Goal: Task Accomplishment & Management: Use online tool/utility

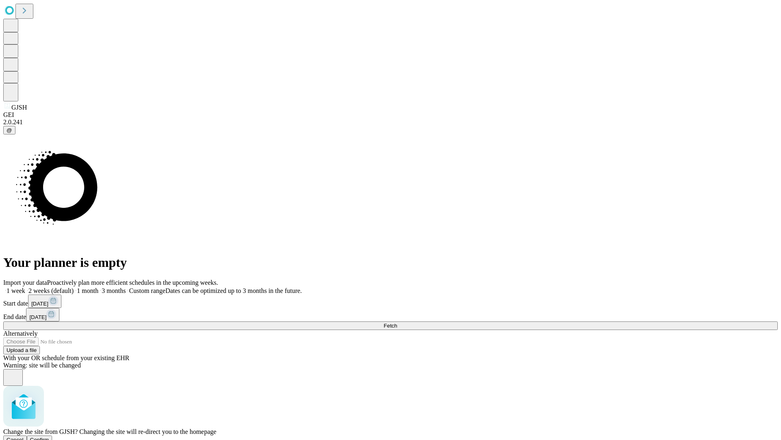
click at [49, 436] on span "Confirm" at bounding box center [39, 439] width 19 height 6
click at [74, 287] on label "2 weeks (default)" at bounding box center [49, 290] width 48 height 7
click at [397, 322] on span "Fetch" at bounding box center [390, 325] width 13 height 6
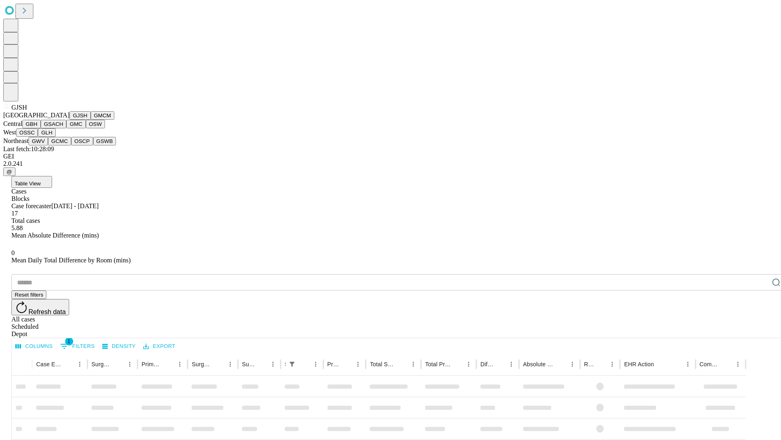
click at [91, 120] on button "GMCM" at bounding box center [103, 115] width 24 height 9
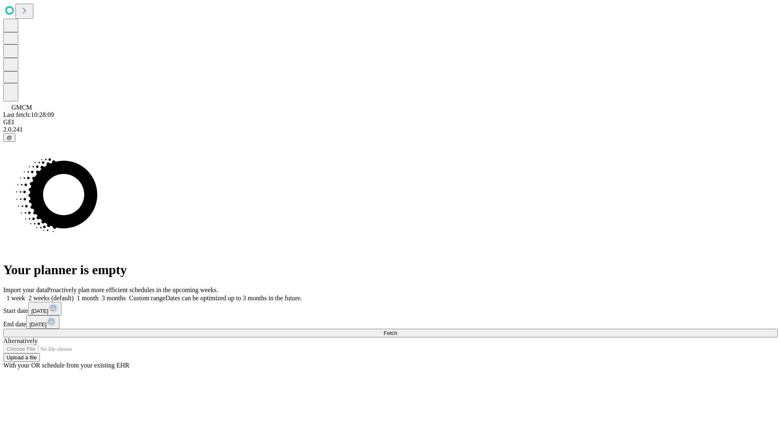
click at [74, 294] on label "2 weeks (default)" at bounding box center [49, 297] width 48 height 7
click at [397, 330] on span "Fetch" at bounding box center [390, 333] width 13 height 6
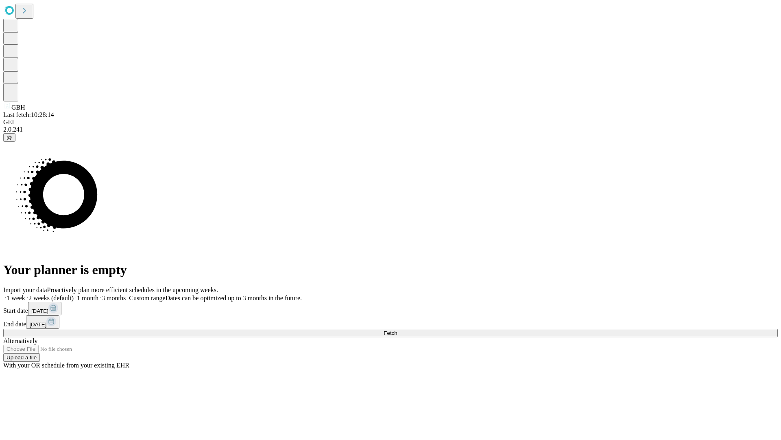
click at [74, 294] on label "2 weeks (default)" at bounding box center [49, 297] width 48 height 7
click at [397, 330] on span "Fetch" at bounding box center [390, 333] width 13 height 6
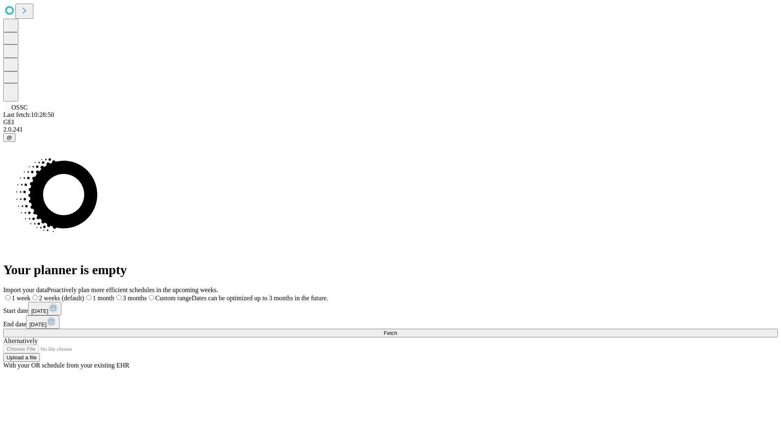
click at [84, 294] on label "2 weeks (default)" at bounding box center [58, 297] width 54 height 7
click at [397, 330] on span "Fetch" at bounding box center [390, 333] width 13 height 6
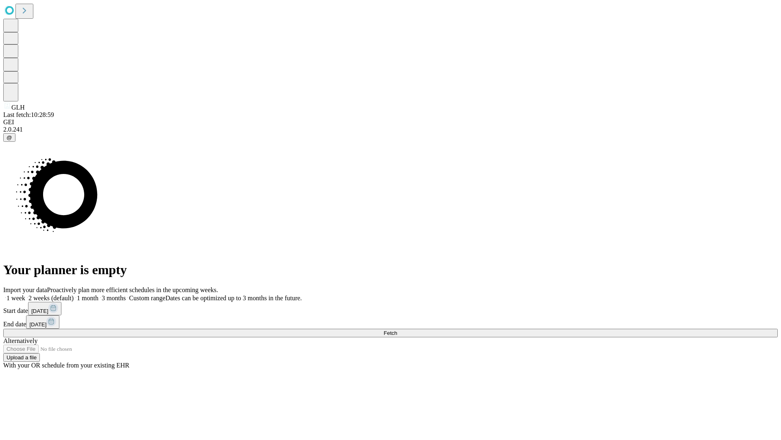
click at [74, 294] on label "2 weeks (default)" at bounding box center [49, 297] width 48 height 7
click at [397, 330] on span "Fetch" at bounding box center [390, 333] width 13 height 6
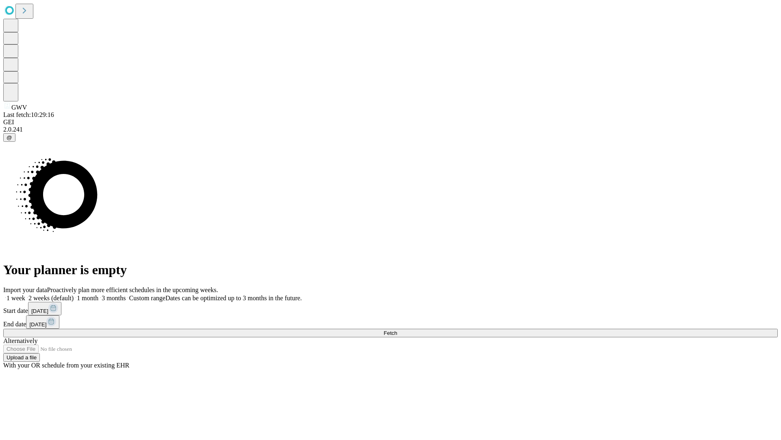
click at [74, 294] on label "2 weeks (default)" at bounding box center [49, 297] width 48 height 7
click at [397, 330] on span "Fetch" at bounding box center [390, 333] width 13 height 6
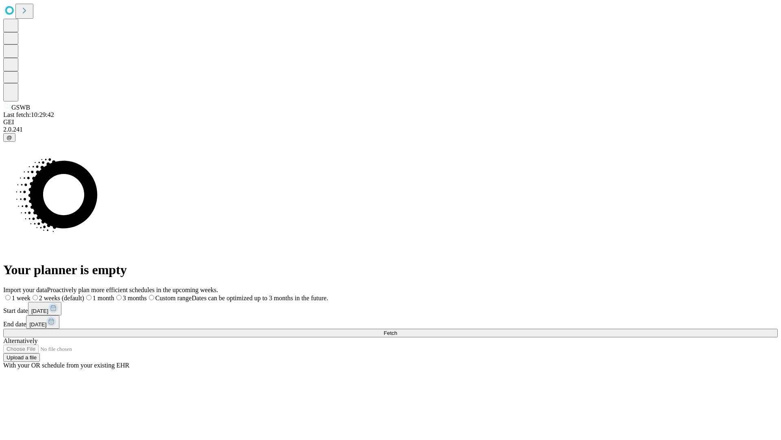
click at [84, 294] on label "2 weeks (default)" at bounding box center [58, 297] width 54 height 7
click at [397, 330] on span "Fetch" at bounding box center [390, 333] width 13 height 6
